Goal: Find specific page/section: Find specific page/section

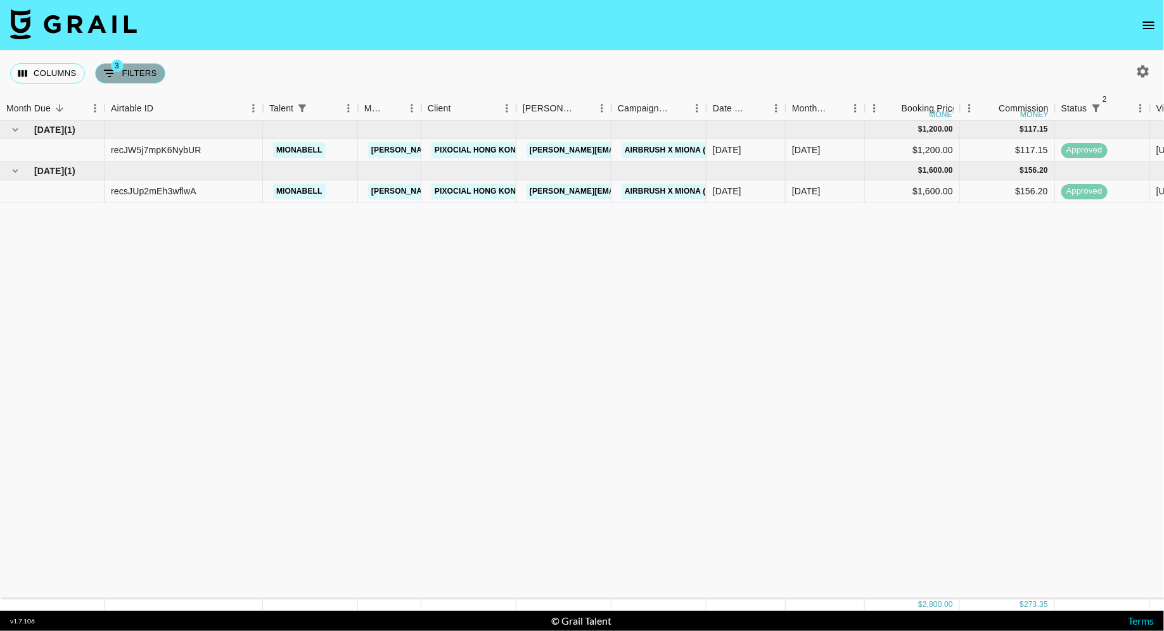
click at [124, 69] on button "3 Filters" at bounding box center [130, 73] width 70 height 20
select select "status"
select select "isNotAnyOf"
select select "status"
select select "approved"
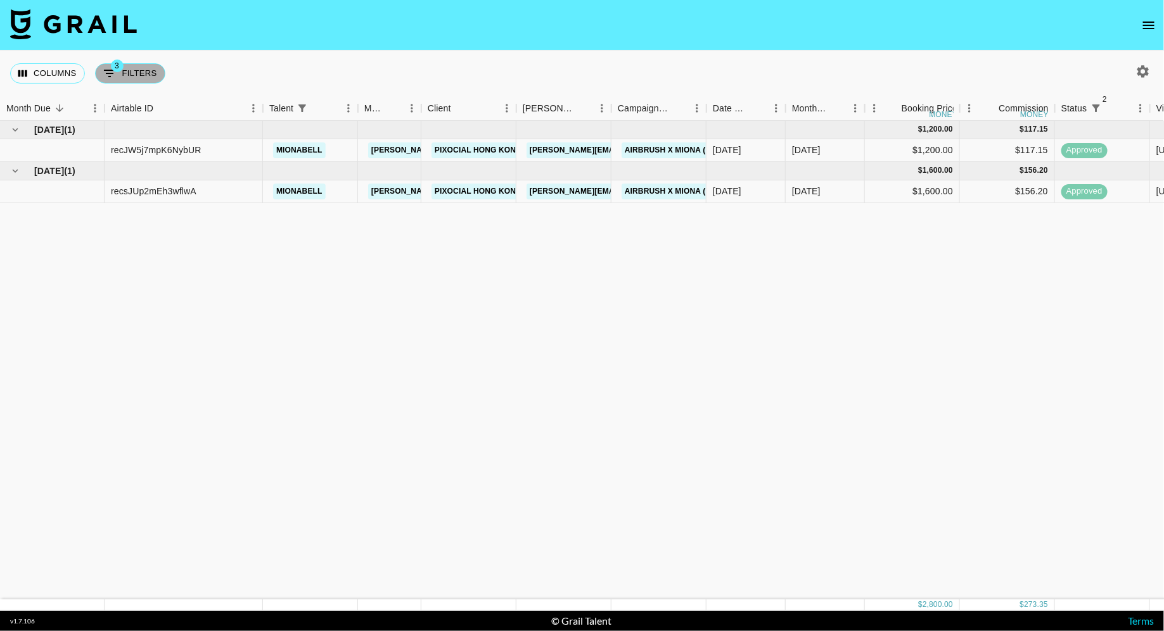
select select "talentName"
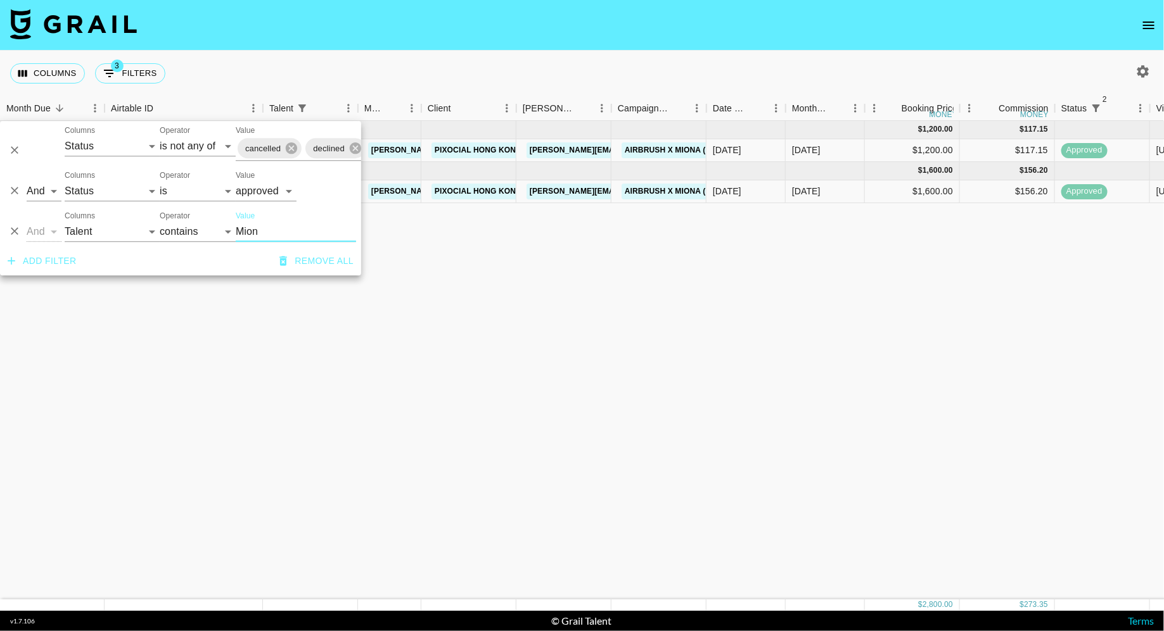
click at [278, 234] on input "Mion" at bounding box center [296, 232] width 120 height 20
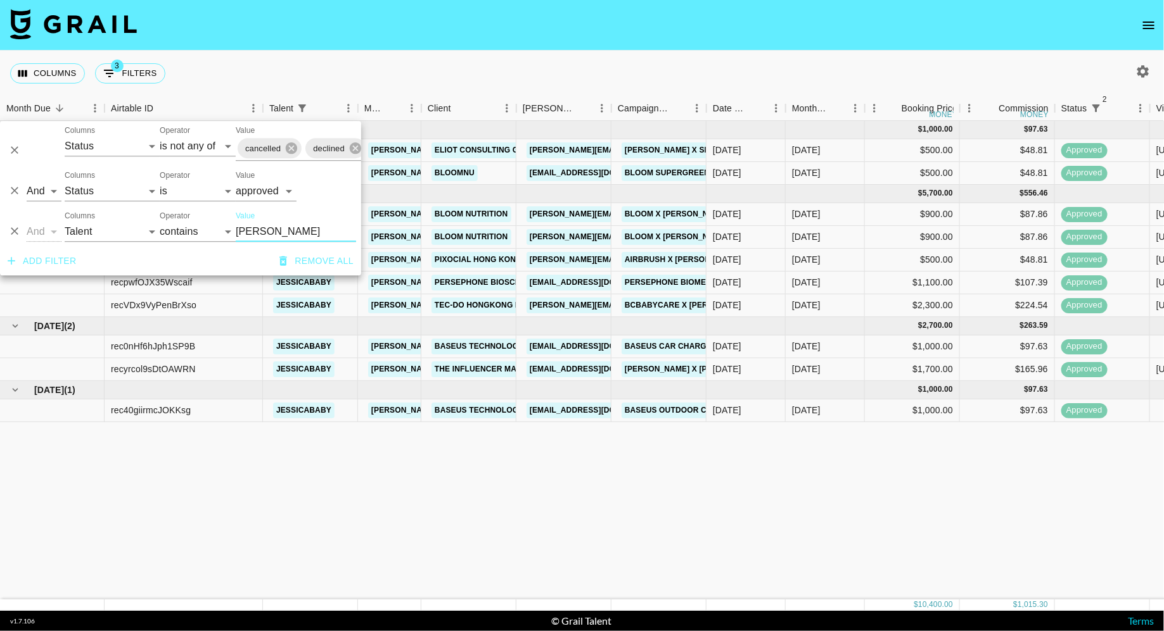
type input "[PERSON_NAME]"
click at [659, 89] on div "Columns 3 Filters + Booking" at bounding box center [582, 74] width 1164 height 46
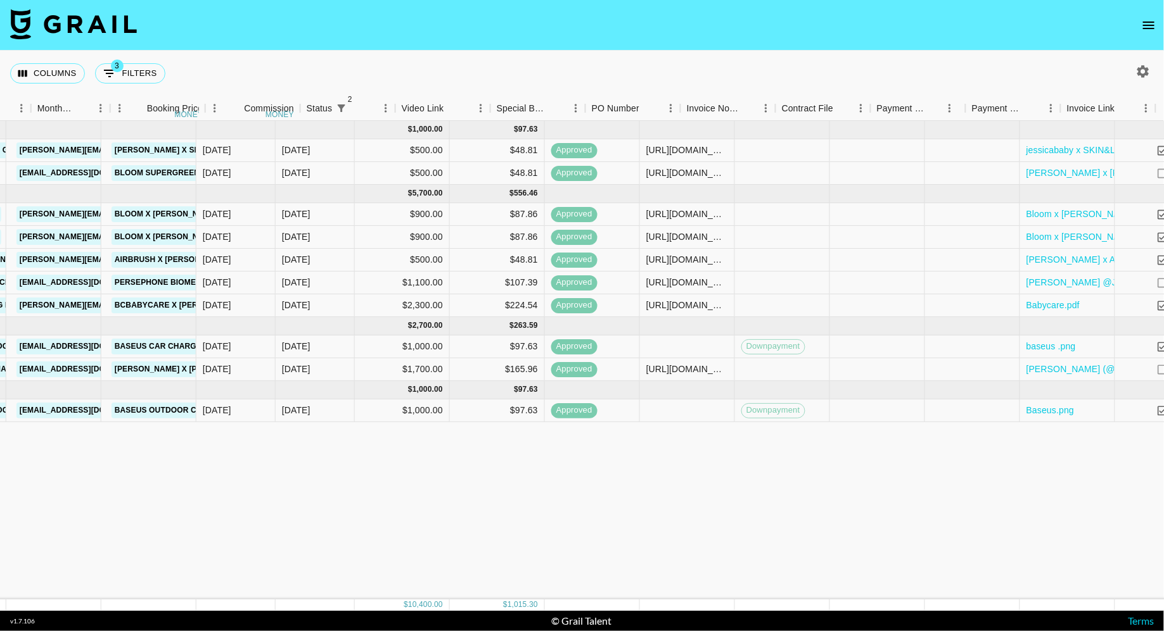
scroll to position [0, 796]
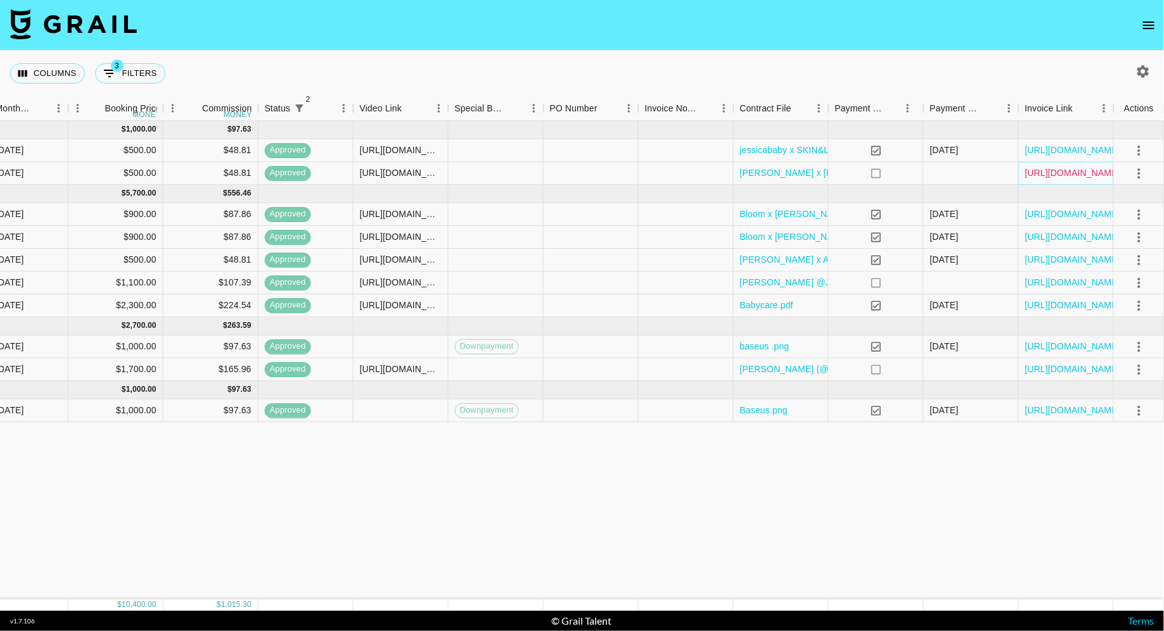
click at [1001, 174] on link "[URL][DOMAIN_NAME]" at bounding box center [1073, 173] width 96 height 13
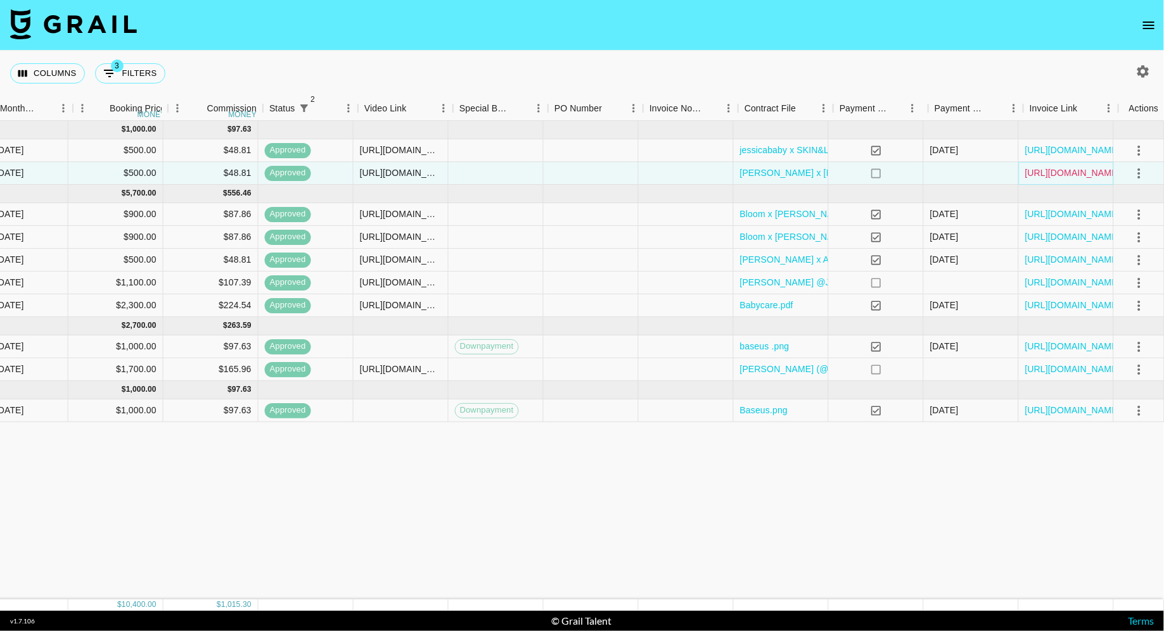
scroll to position [0, 684]
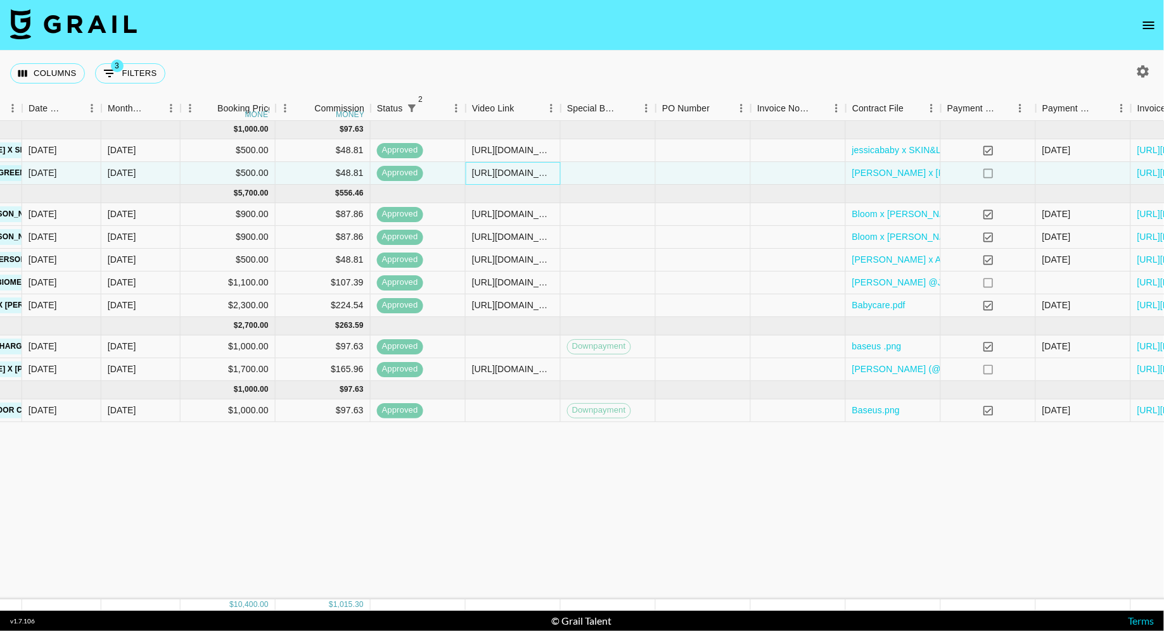
click at [500, 170] on div "[URL][DOMAIN_NAME]" at bounding box center [513, 173] width 82 height 13
